Goal: Transaction & Acquisition: Book appointment/travel/reservation

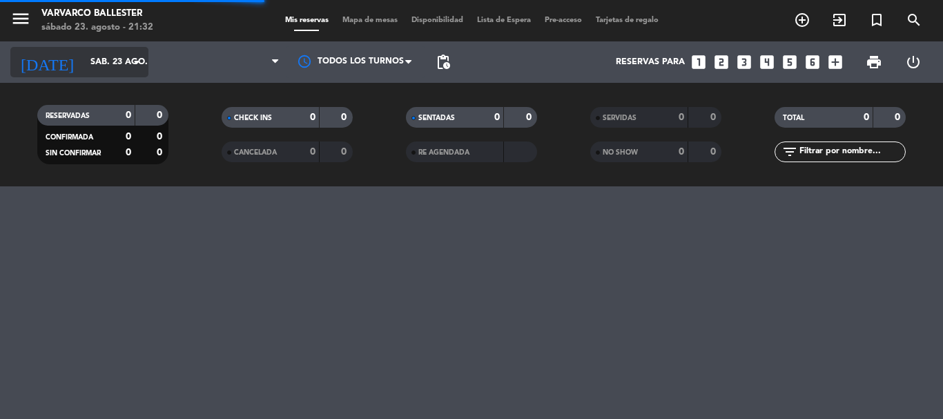
click at [84, 63] on input "sáb. 23 ago." at bounding box center [142, 61] width 117 height 23
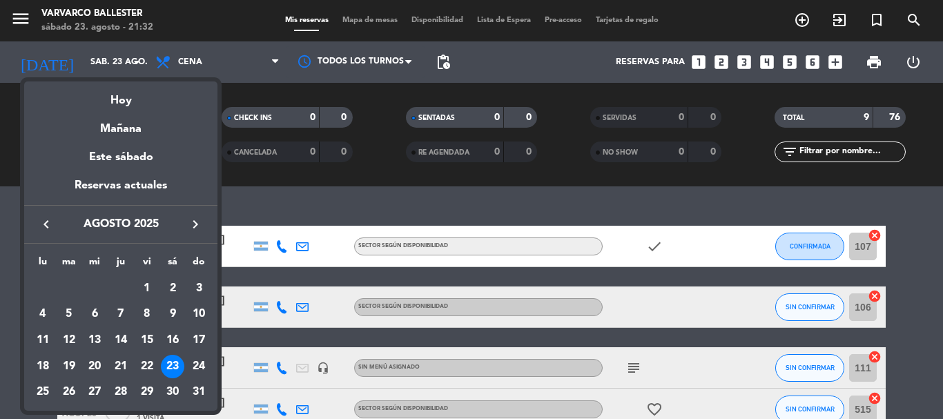
click at [189, 227] on icon "keyboard_arrow_right" at bounding box center [195, 224] width 17 height 17
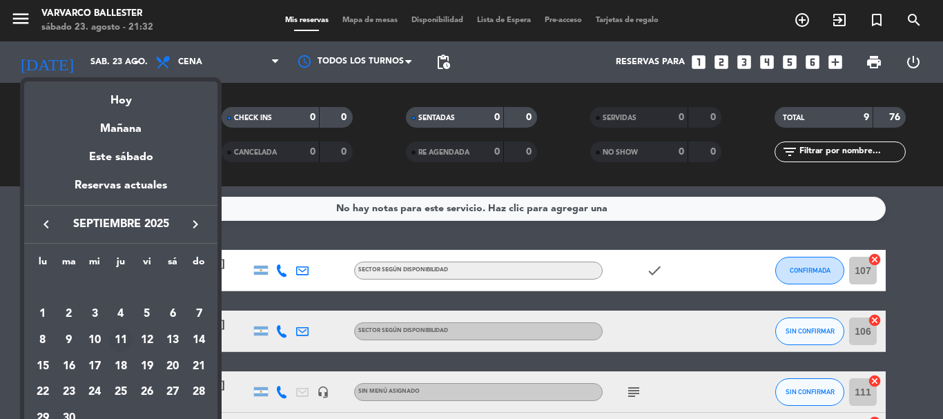
click at [126, 346] on div "11" at bounding box center [120, 339] width 23 height 23
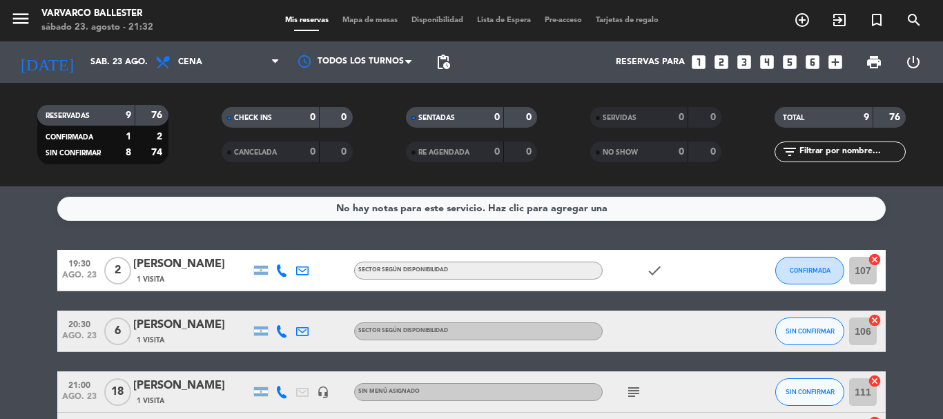
type input "[DEMOGRAPHIC_DATA] [DATE]"
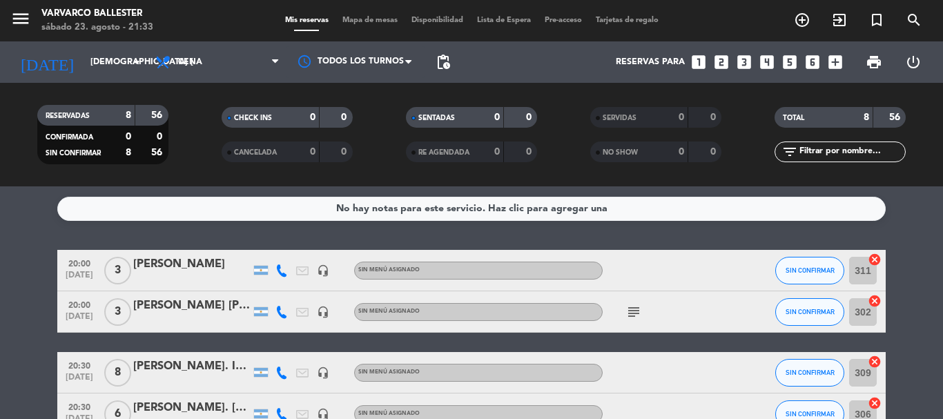
click at [716, 61] on icon "looks_two" at bounding box center [721, 62] width 18 height 18
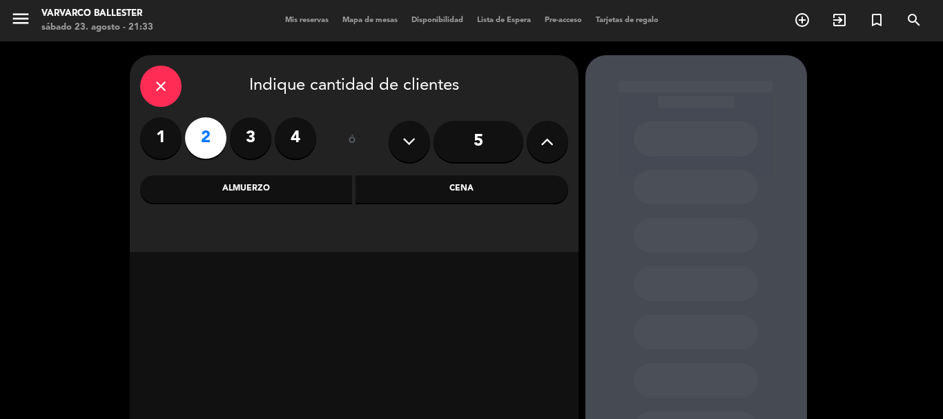
click at [458, 201] on div "Cena" at bounding box center [461, 189] width 213 height 28
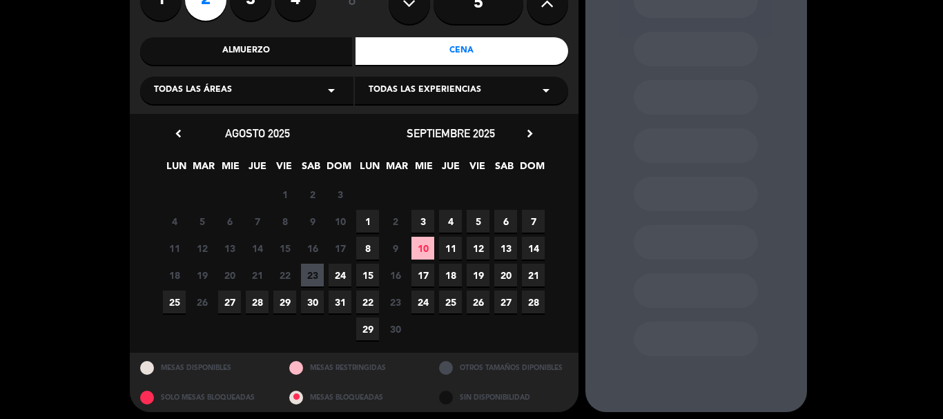
click at [457, 253] on span "11" at bounding box center [450, 248] width 23 height 23
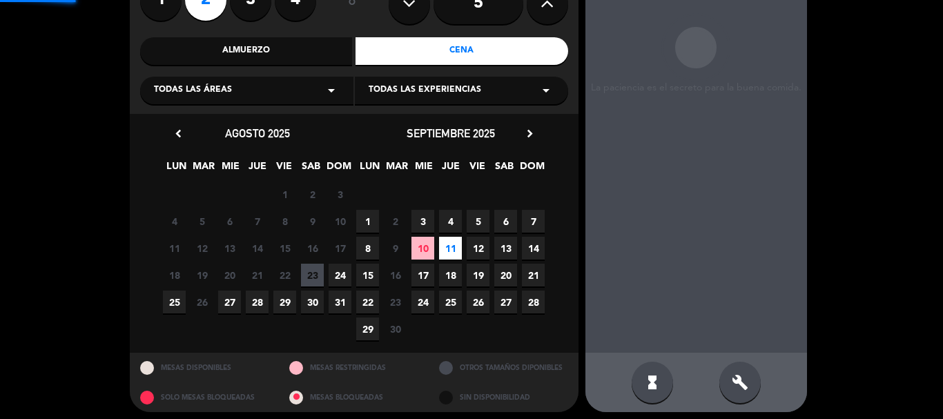
scroll to position [55, 0]
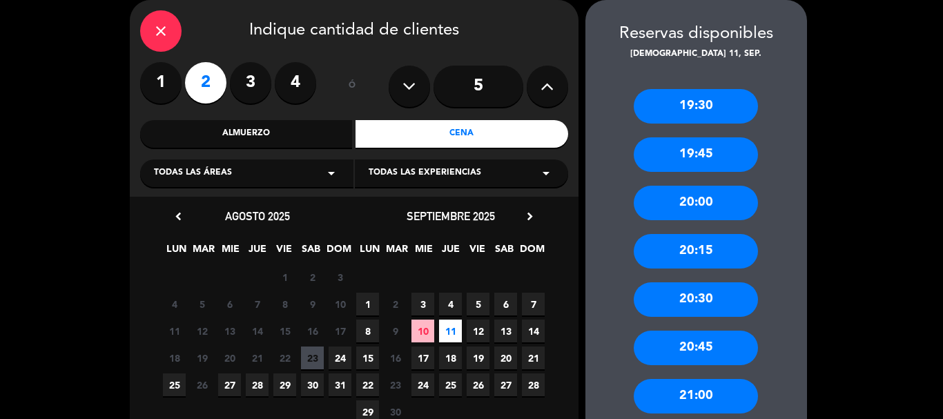
click at [711, 289] on div "20:30" at bounding box center [696, 299] width 124 height 35
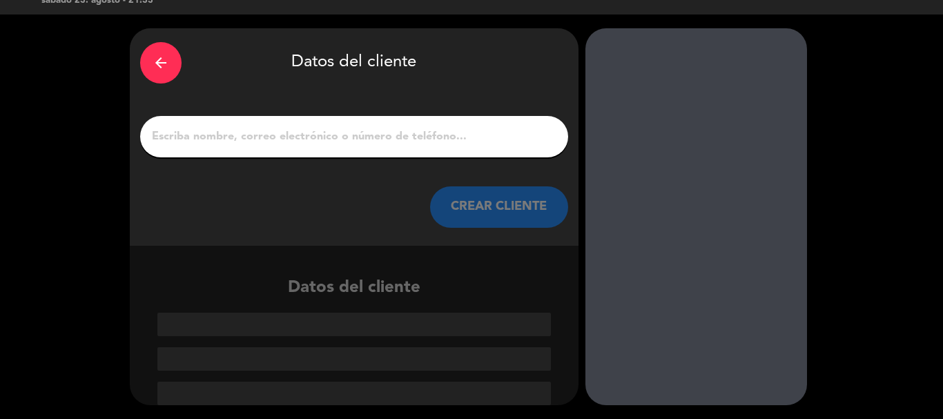
scroll to position [27, 0]
click at [375, 134] on input "1" at bounding box center [353, 136] width 407 height 19
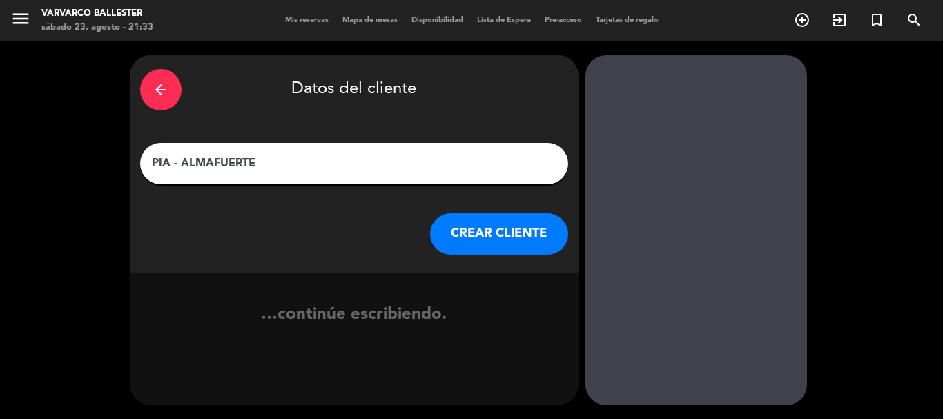
type input "PIA - ALMAFUERTE"
click at [491, 219] on button "CREAR CLIENTE" at bounding box center [499, 233] width 138 height 41
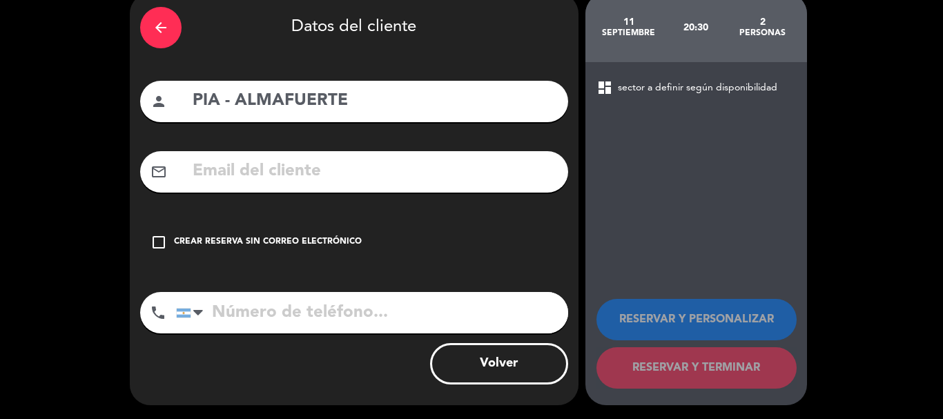
click at [491, 224] on div "check_box_outline_blank Crear reserva sin correo electrónico" at bounding box center [354, 242] width 428 height 41
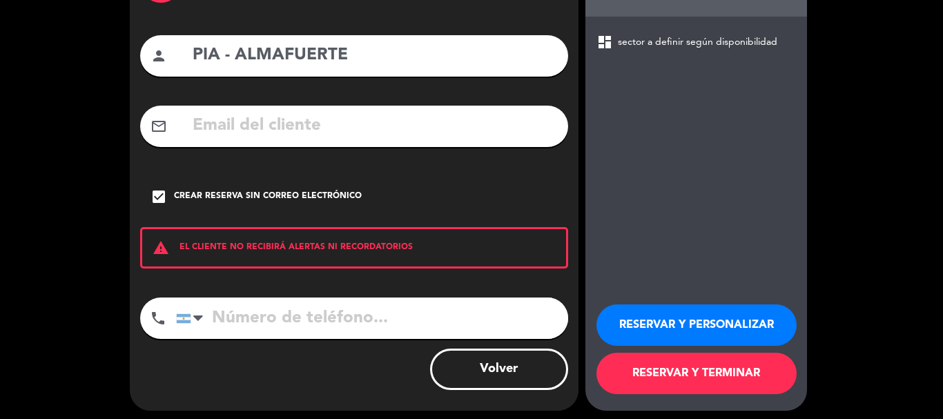
scroll to position [113, 0]
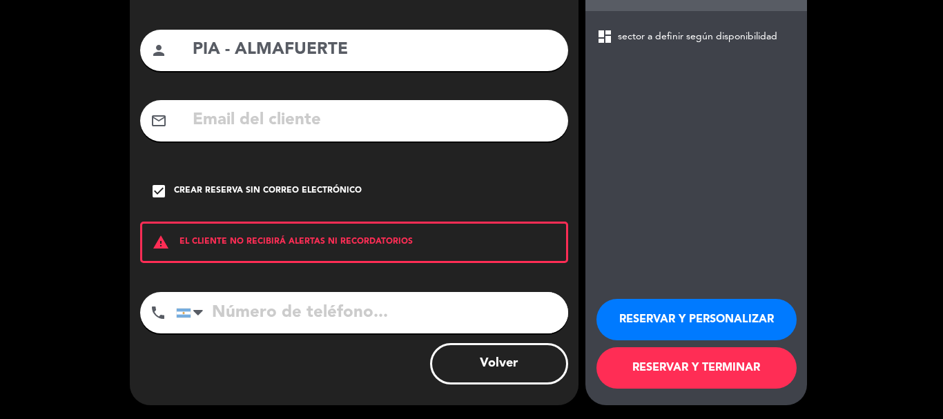
click at [535, 313] on input "tel" at bounding box center [372, 312] width 392 height 41
type input "1140667059"
click at [752, 300] on button "RESERVAR Y PERSONALIZAR" at bounding box center [696, 319] width 200 height 41
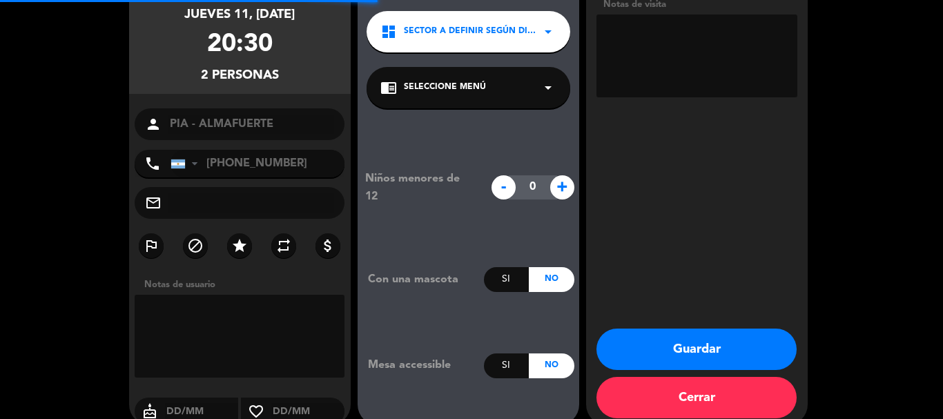
scroll to position [55, 0]
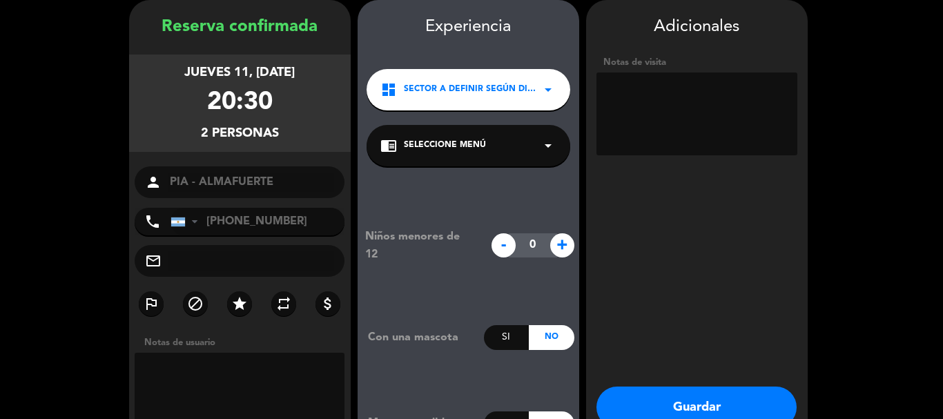
click at [718, 141] on textarea at bounding box center [696, 113] width 201 height 83
type textarea "MESA ABONADA - REGALO"
click at [723, 395] on button "Guardar" at bounding box center [696, 406] width 200 height 41
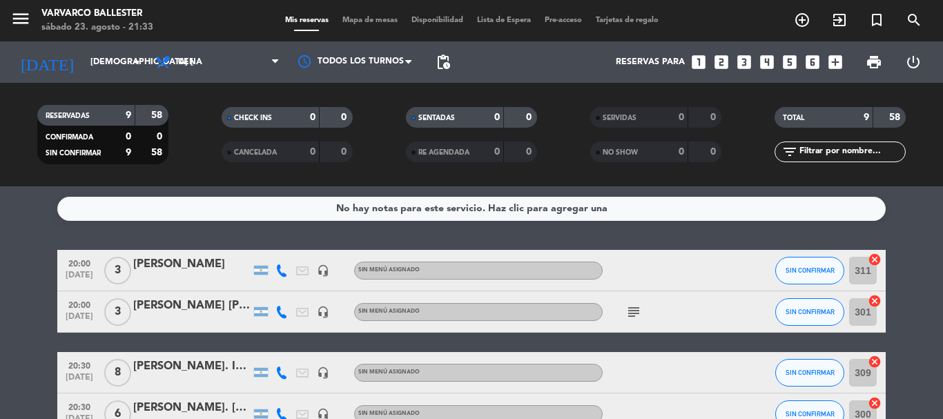
click at [741, 55] on icon "looks_3" at bounding box center [744, 62] width 18 height 18
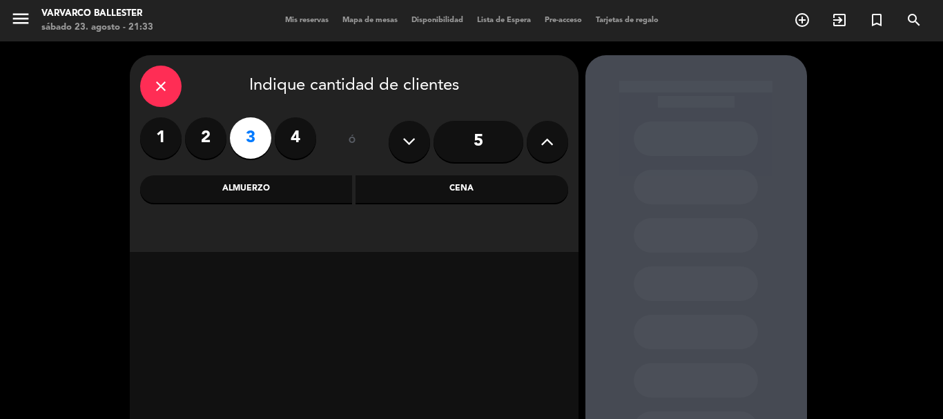
click at [492, 189] on div "Cena" at bounding box center [461, 189] width 213 height 28
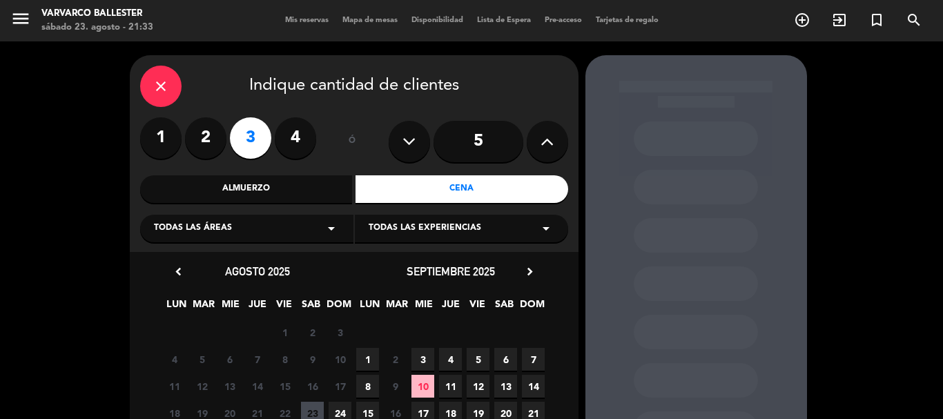
click at [451, 390] on span "11" at bounding box center [450, 386] width 23 height 23
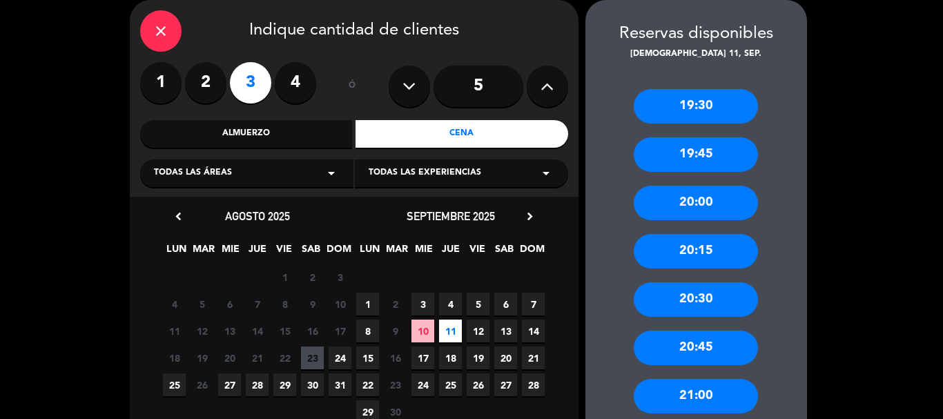
click at [718, 300] on div "20:30" at bounding box center [696, 299] width 124 height 35
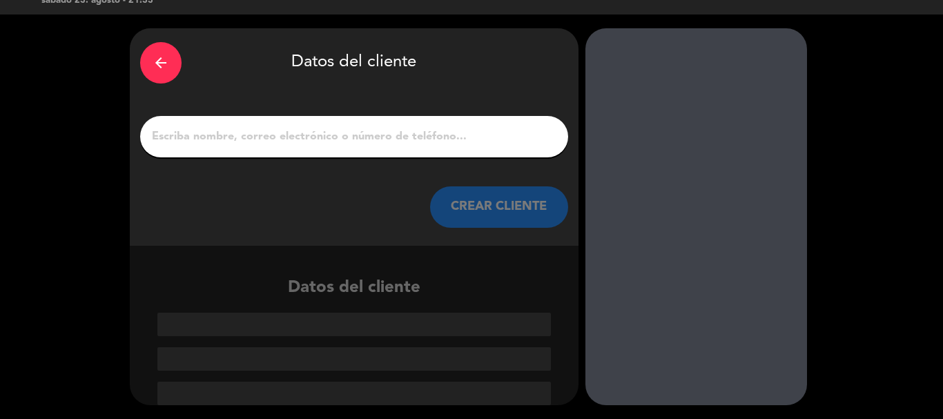
scroll to position [27, 0]
click at [449, 141] on input "1" at bounding box center [353, 136] width 407 height 19
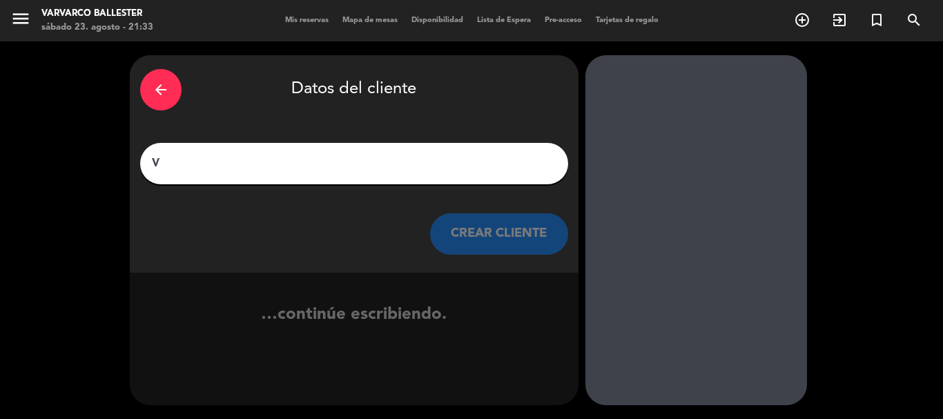
scroll to position [0, 0]
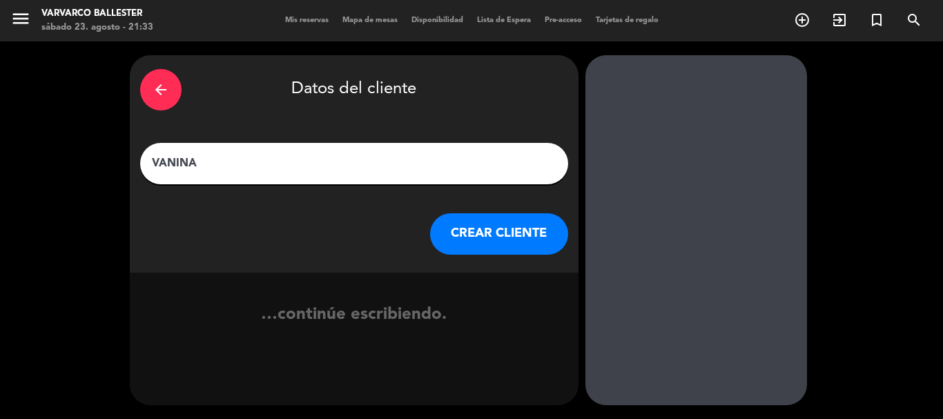
type input "VANINA"
click at [498, 251] on button "CREAR CLIENTE" at bounding box center [499, 233] width 138 height 41
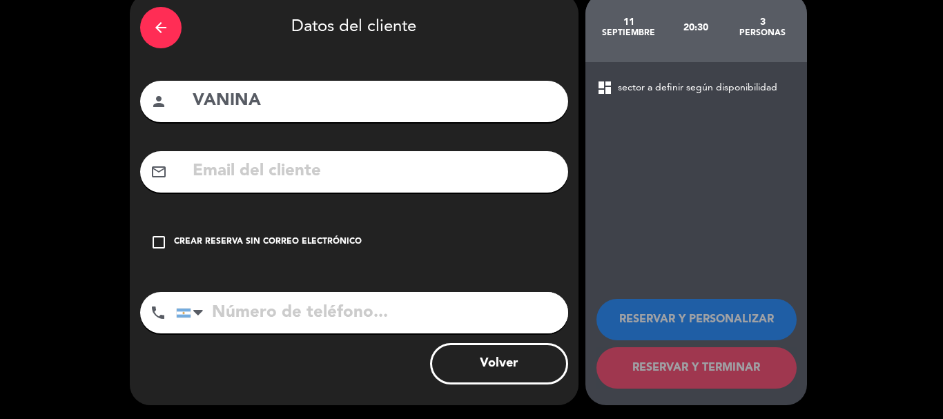
click at [500, 252] on div "check_box_outline_blank Crear reserva sin correo electrónico" at bounding box center [354, 242] width 428 height 41
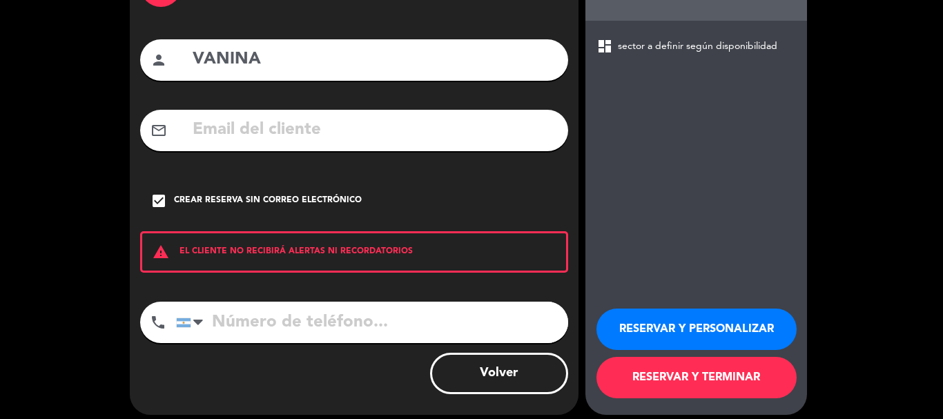
scroll to position [113, 0]
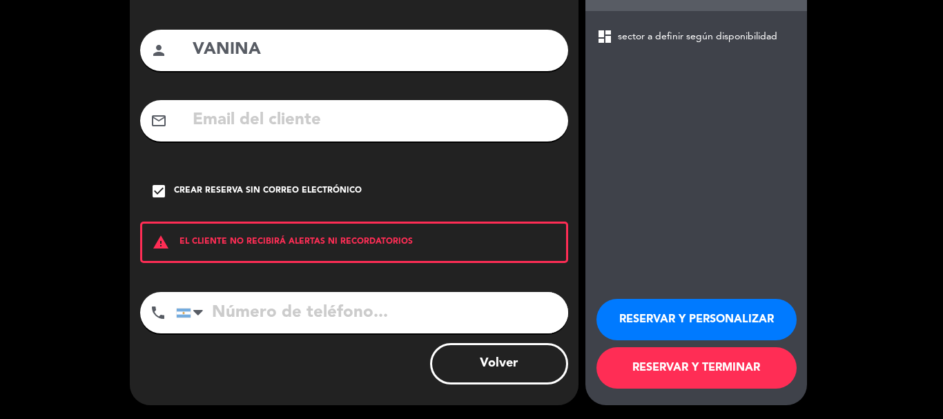
click at [517, 290] on div "arrow_back Datos del cliente person VANINA mail_outline check_box Crear reserva…" at bounding box center [354, 173] width 449 height 463
click at [522, 307] on input "tel" at bounding box center [372, 312] width 392 height 41
type input "1163820309"
click at [703, 360] on button "RESERVAR Y TERMINAR" at bounding box center [696, 367] width 200 height 41
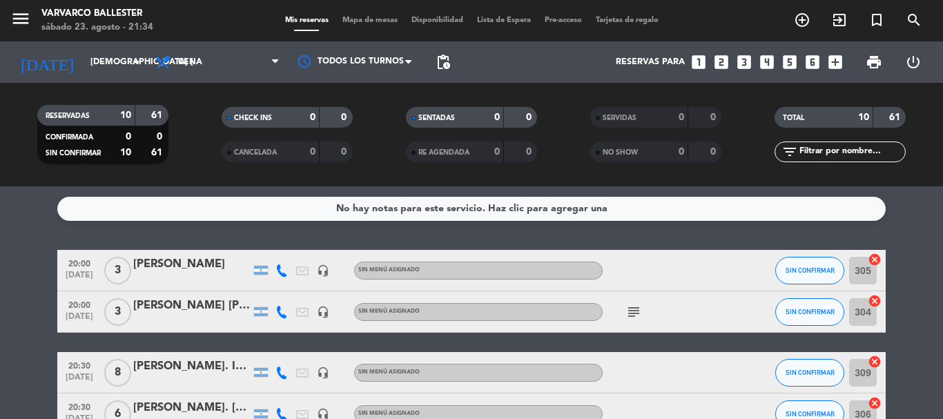
click at [88, 66] on input "[DEMOGRAPHIC_DATA] [DATE]" at bounding box center [142, 61] width 117 height 23
